Goal: Information Seeking & Learning: Learn about a topic

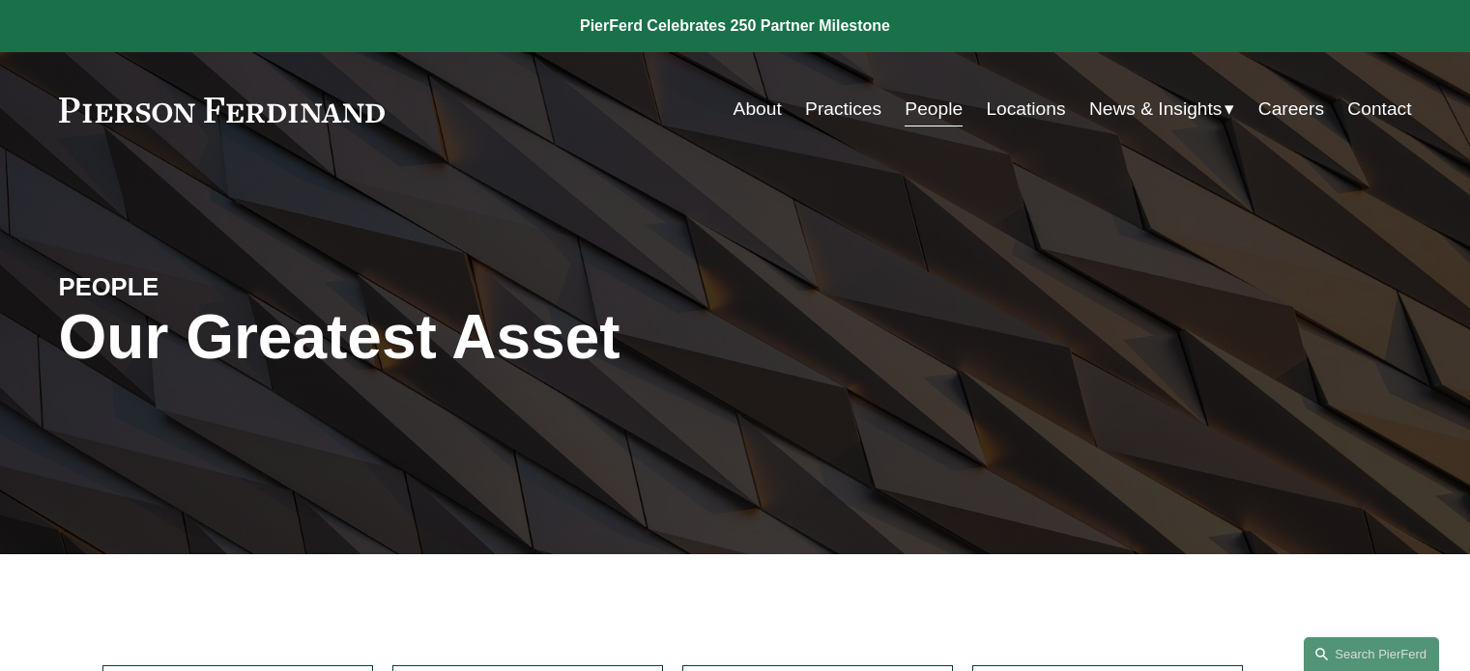
scroll to position [2170, 0]
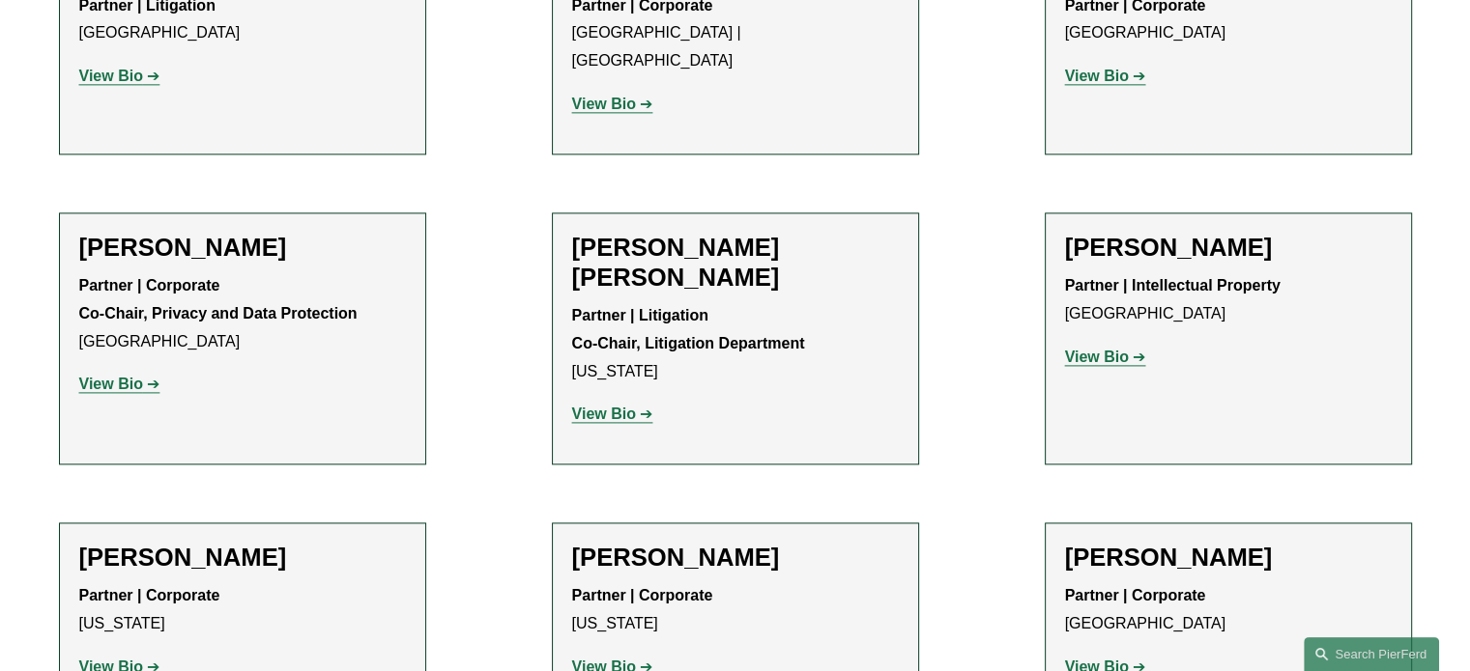
scroll to position [2543, 0]
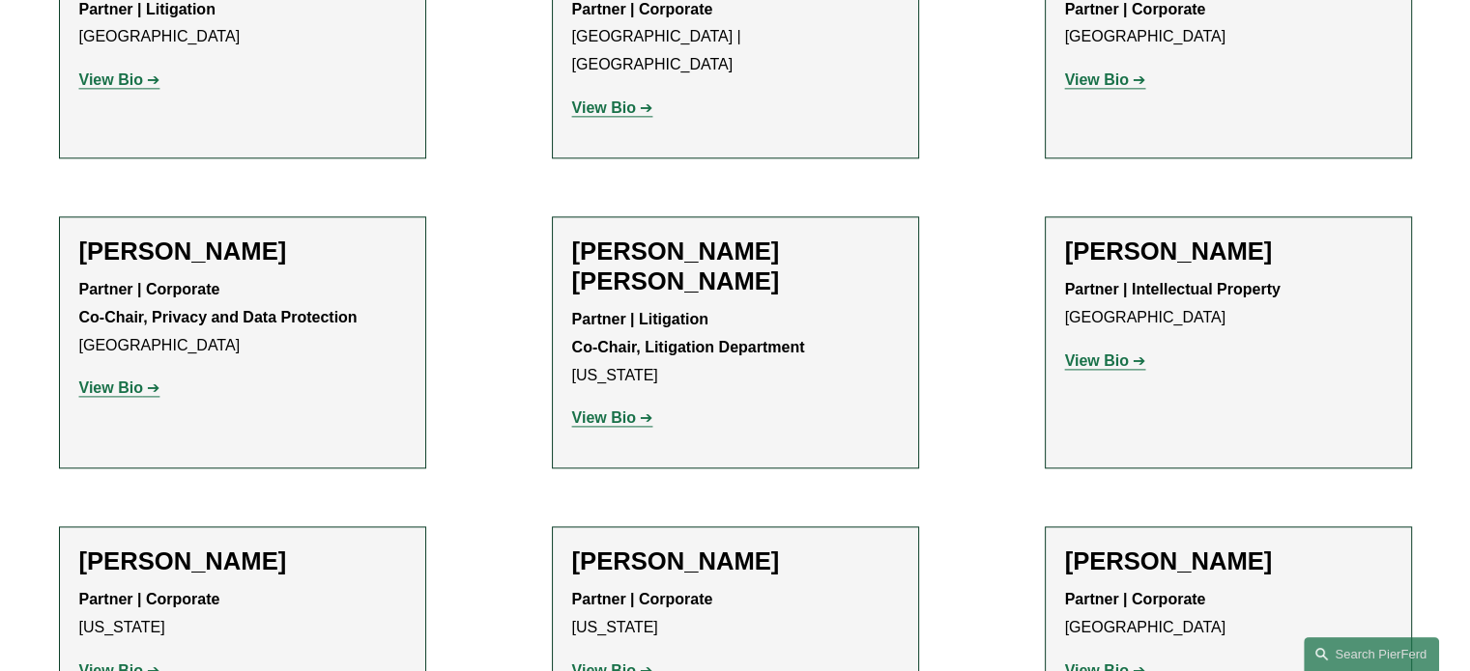
click at [732, 237] on h2 "[PERSON_NAME] [PERSON_NAME]" at bounding box center [735, 267] width 327 height 60
click at [696, 237] on h2 "[PERSON_NAME] [PERSON_NAME]" at bounding box center [735, 267] width 327 height 60
click at [629, 410] on strong "View Bio" at bounding box center [604, 418] width 64 height 16
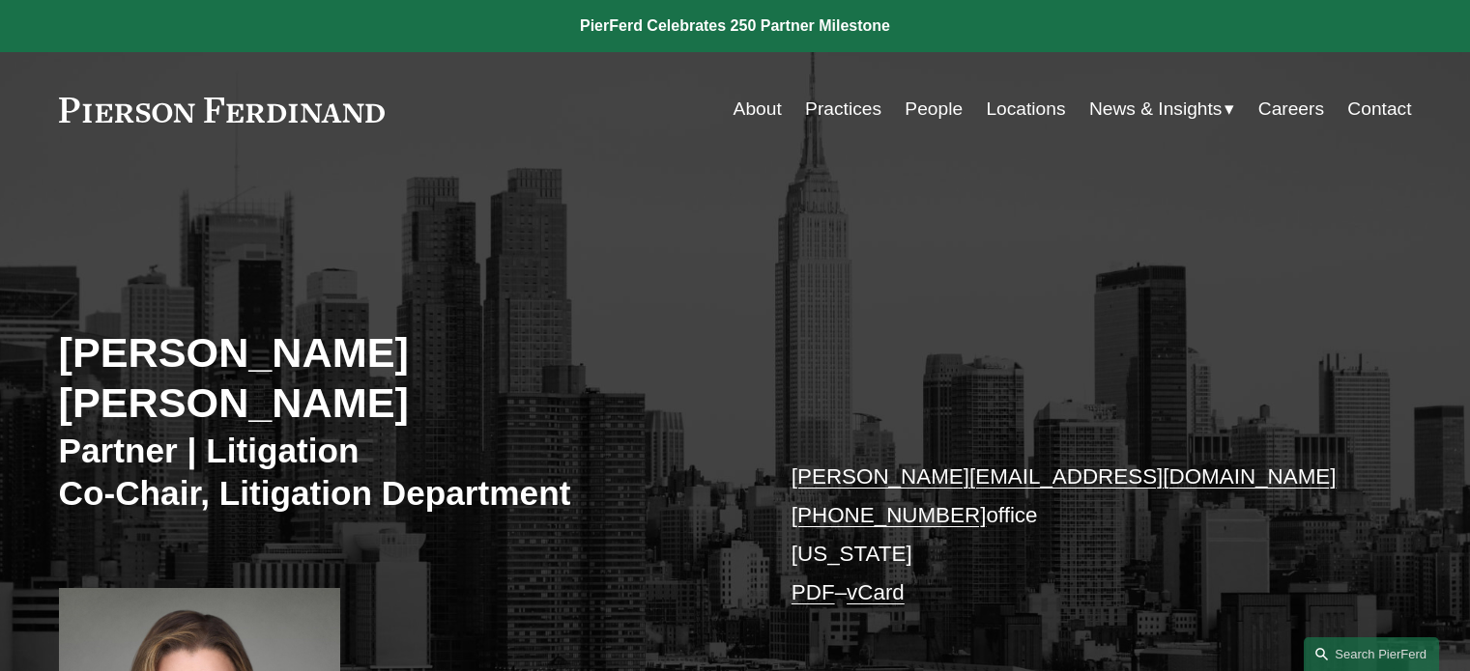
scroll to position [498, 0]
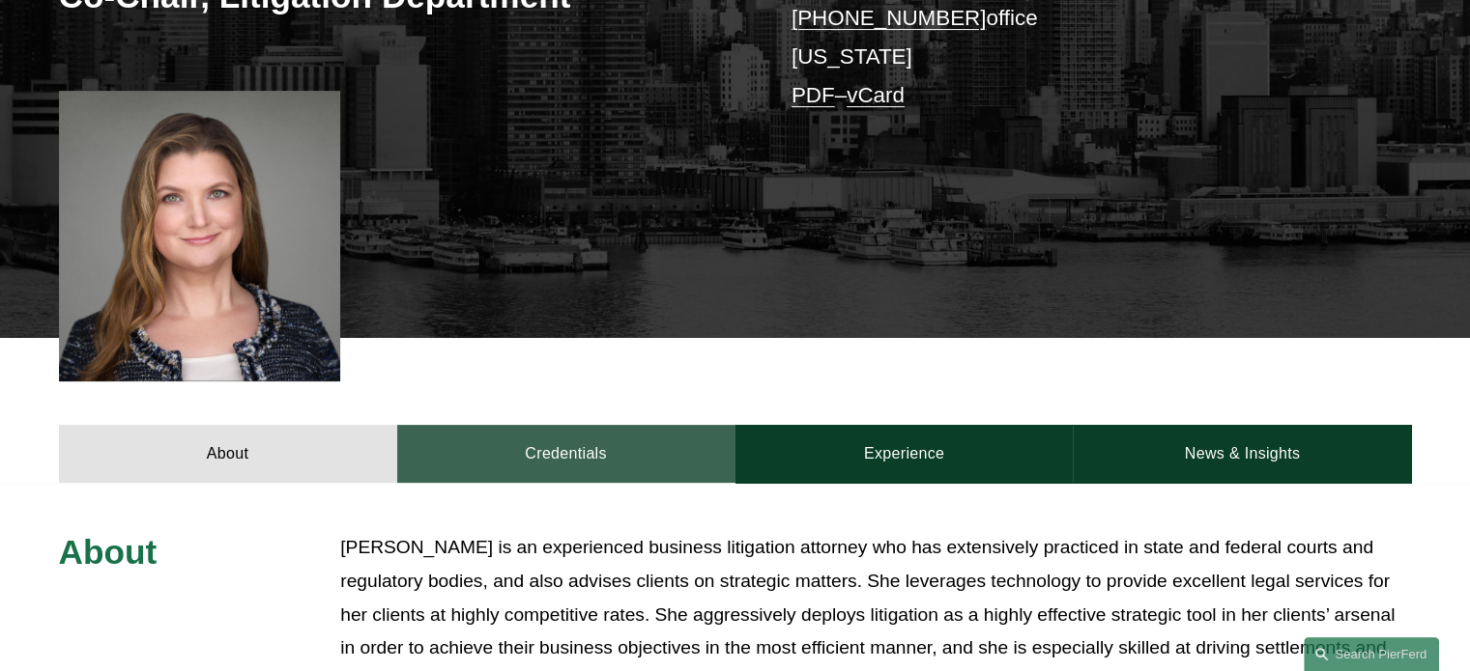
click at [514, 425] on link "Credentials" at bounding box center [566, 454] width 338 height 58
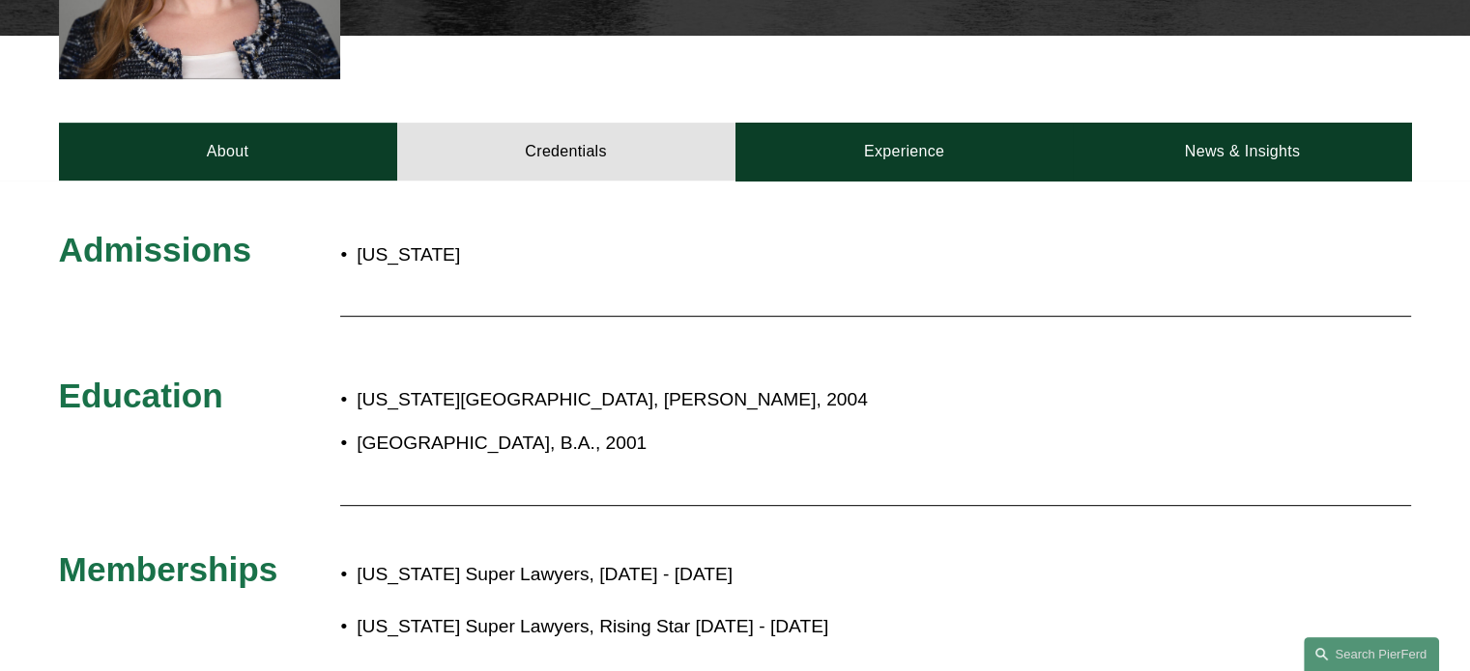
scroll to position [800, 0]
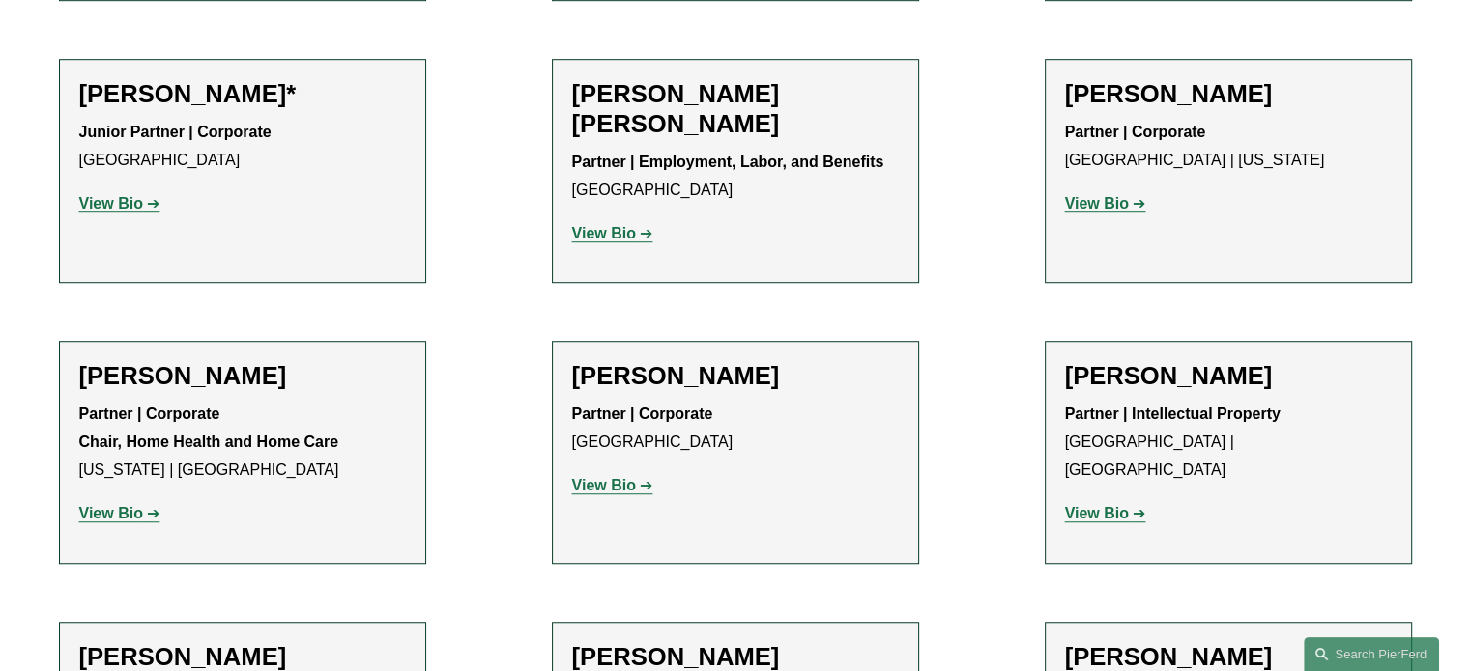
click at [623, 355] on li "[PERSON_NAME] Partner | Corporate Tampa View Bio Location: [GEOGRAPHIC_DATA]; D…" at bounding box center [735, 452] width 367 height 222
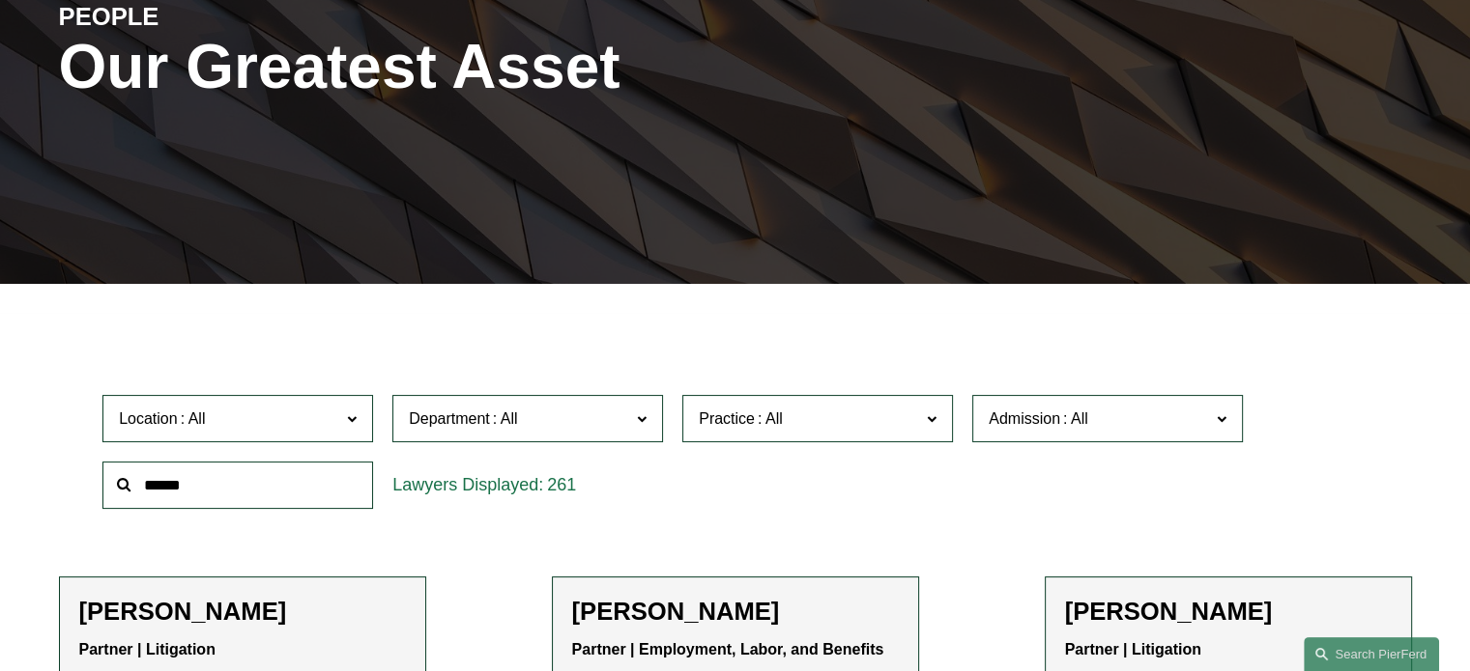
scroll to position [218, 0]
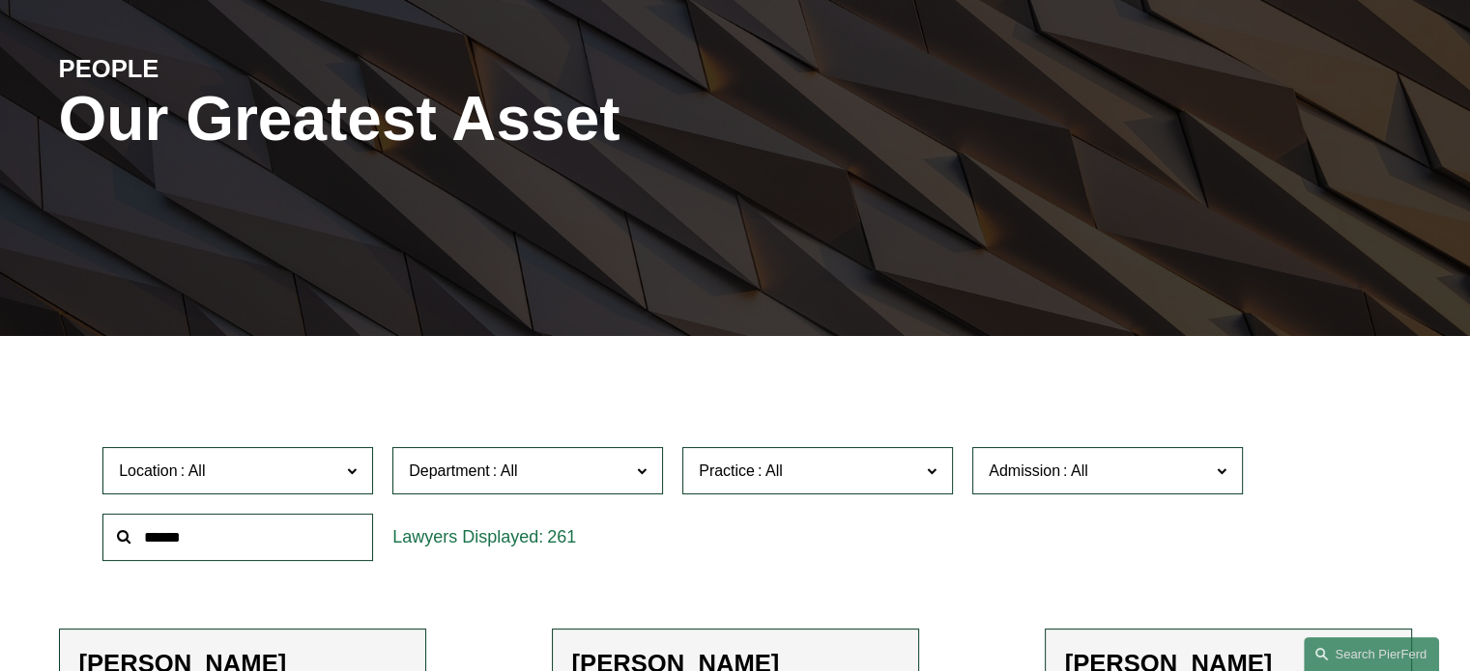
click at [308, 533] on input "text" at bounding box center [237, 537] width 271 height 47
type input "******"
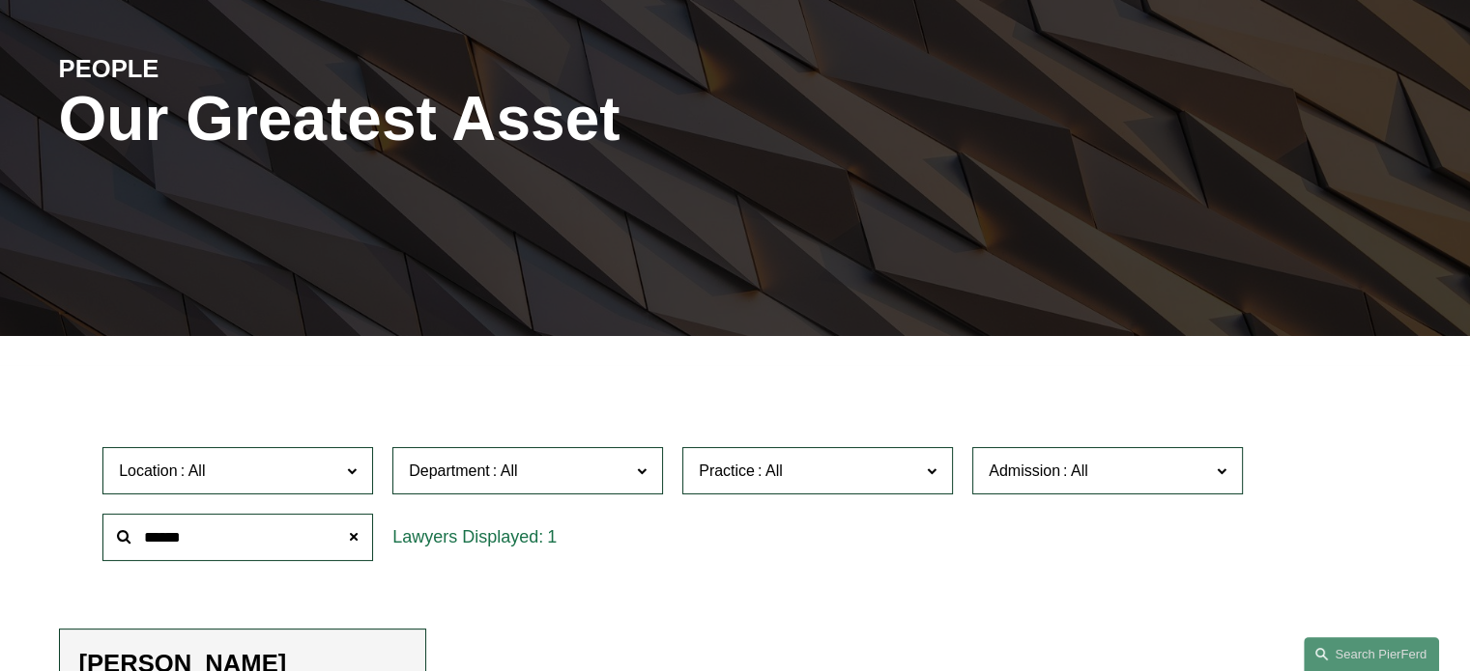
scroll to position [589, 0]
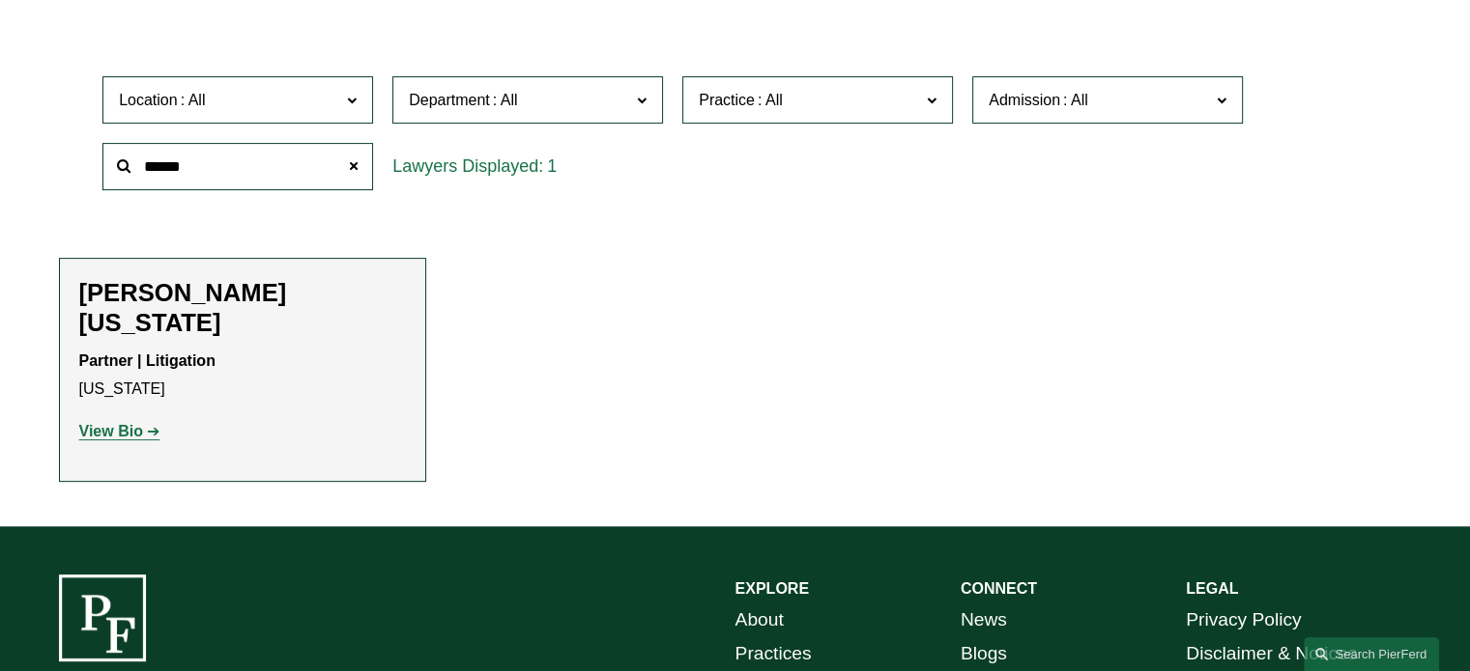
click at [118, 423] on strong "View Bio" at bounding box center [111, 431] width 64 height 16
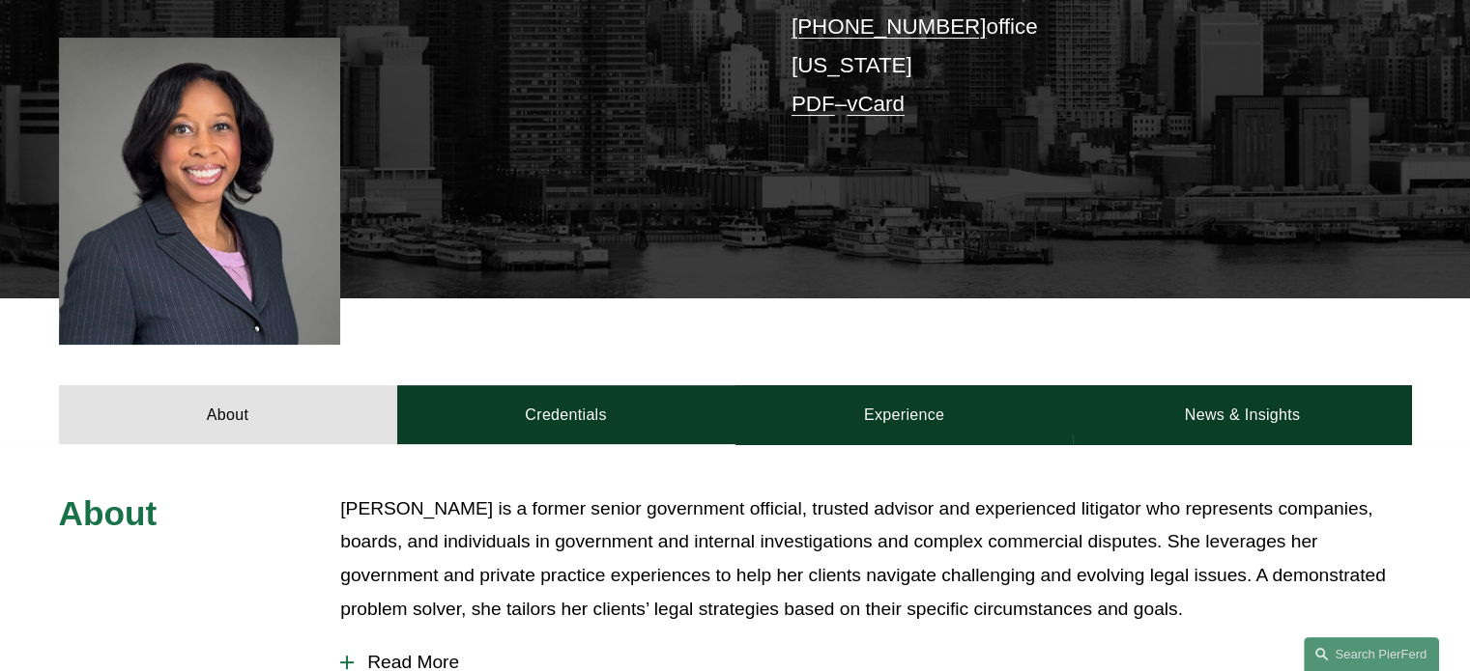
scroll to position [483, 0]
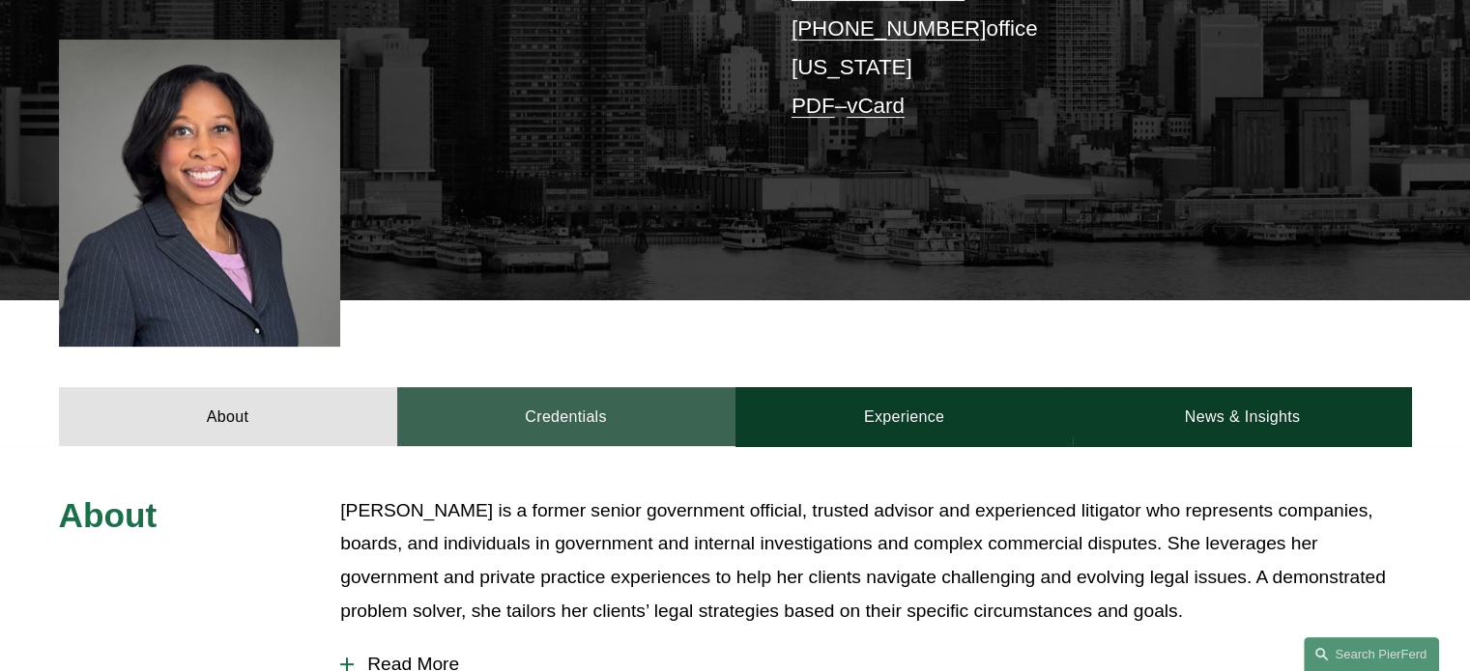
drag, startPoint x: 518, startPoint y: 366, endPoint x: 496, endPoint y: 390, distance: 32.8
click at [496, 390] on link "Credentials" at bounding box center [566, 416] width 338 height 58
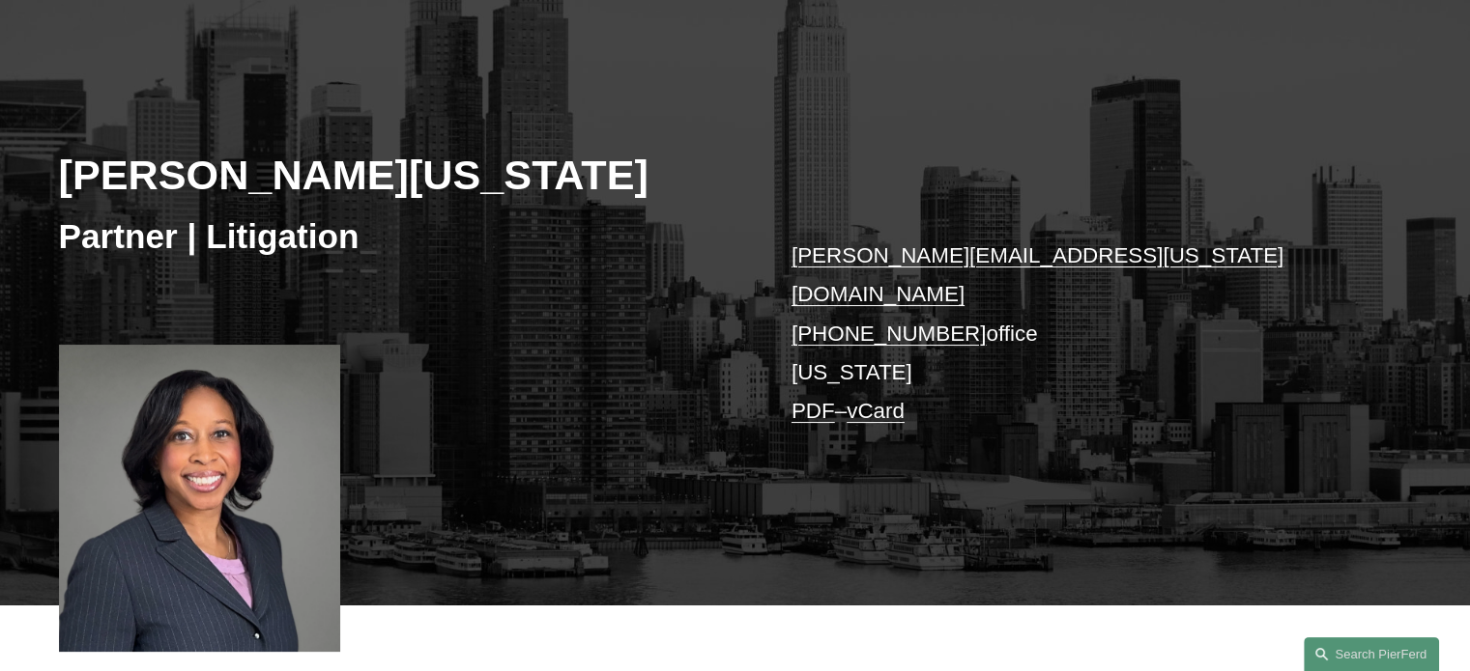
scroll to position [178, 0]
